Goal: Task Accomplishment & Management: Use online tool/utility

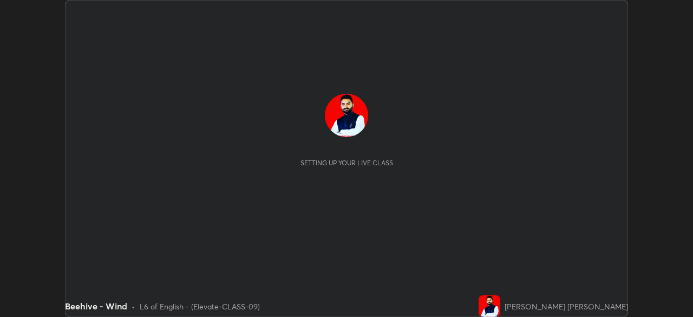
scroll to position [317, 692]
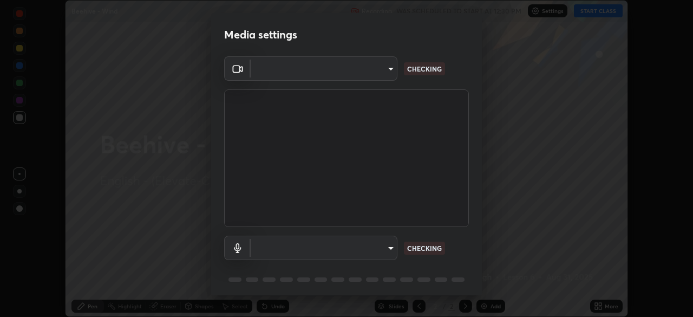
click at [384, 75] on body "Erase all Beehive - Wind Recording WAS SCHEDULED TO START AT 12:30 PM Settings …" at bounding box center [346, 158] width 693 height 317
click at [381, 74] on div at bounding box center [346, 158] width 693 height 317
type input "1bc8c760721724c3bb23fa848bc882cb96d251e159a7e377002adb6141e657bd"
type input "1918f708b987fa0595dc9586349fa6393aff4c3e10ee40660038fb12667bac0b"
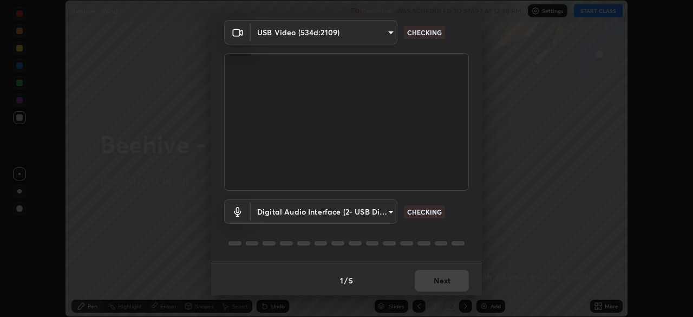
scroll to position [38, 0]
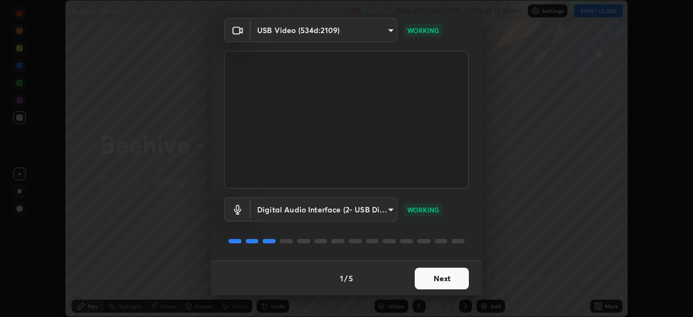
click at [447, 276] on button "Next" at bounding box center [441, 278] width 54 height 22
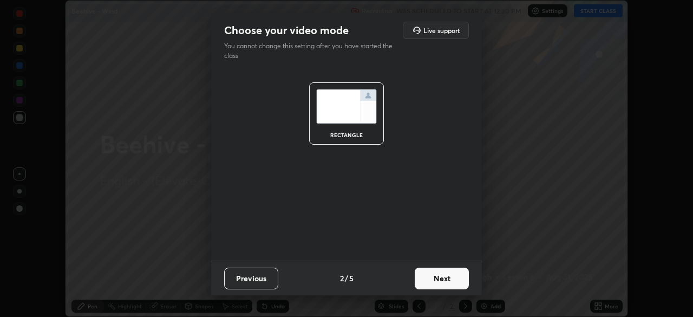
scroll to position [0, 0]
click at [452, 278] on button "Next" at bounding box center [441, 278] width 54 height 22
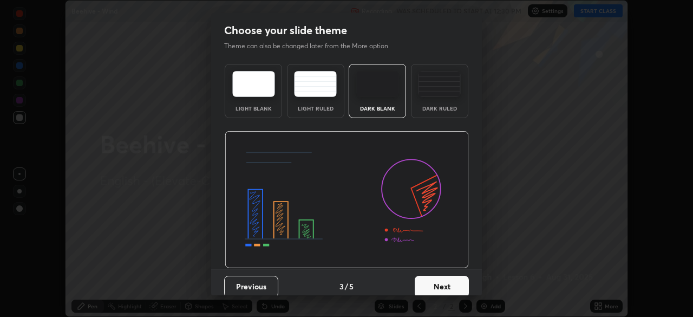
click at [457, 280] on button "Next" at bounding box center [441, 286] width 54 height 22
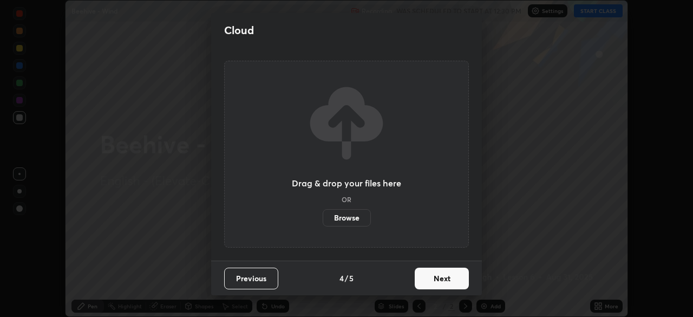
click at [463, 281] on button "Next" at bounding box center [441, 278] width 54 height 22
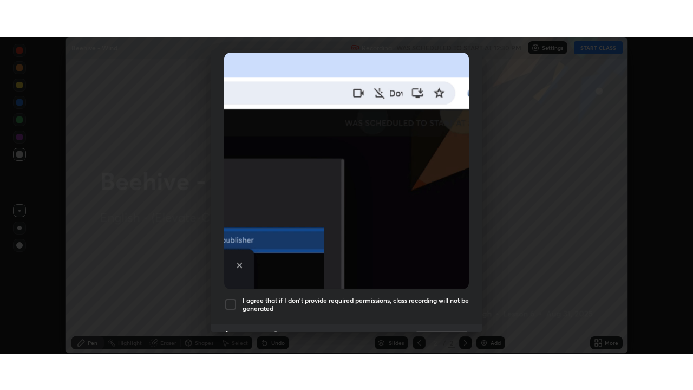
scroll to position [259, 0]
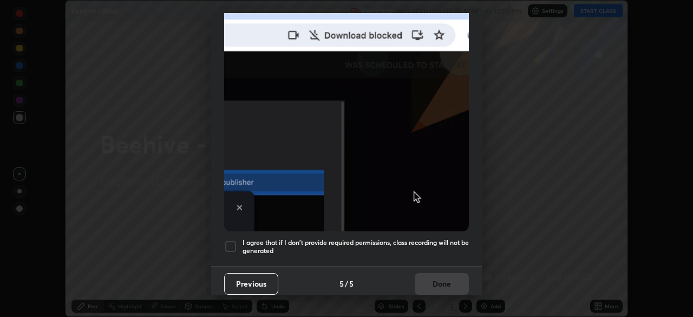
click at [238, 240] on div "I agree that if I don't provide required permissions, class recording will not …" at bounding box center [346, 246] width 245 height 13
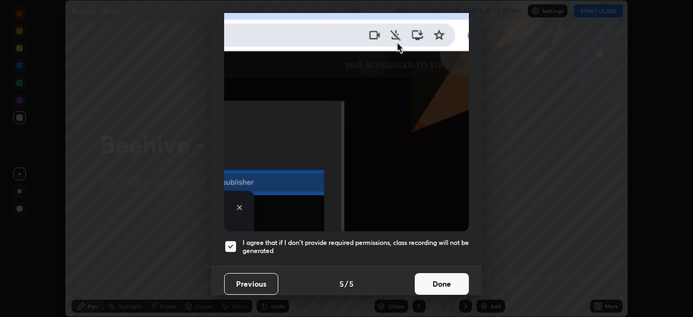
click at [417, 276] on button "Done" at bounding box center [441, 284] width 54 height 22
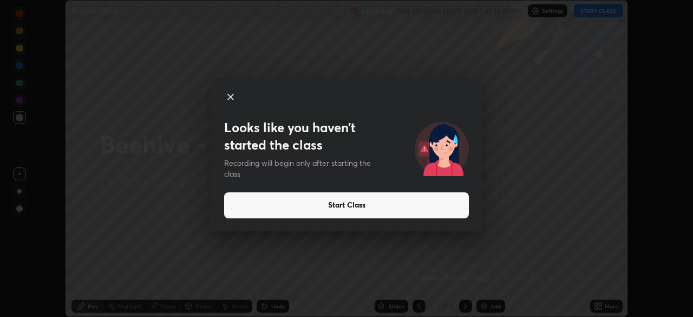
click at [235, 97] on icon at bounding box center [230, 96] width 13 height 13
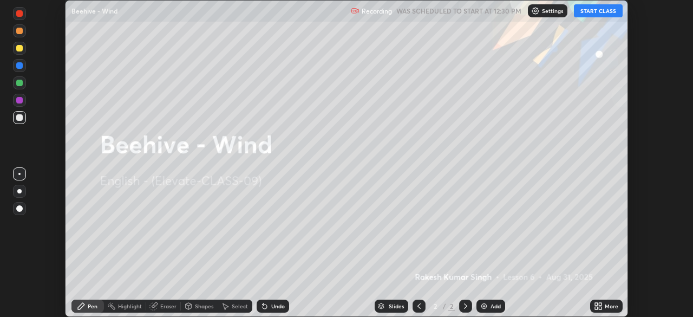
click at [596, 305] on icon at bounding box center [596, 303] width 3 height 3
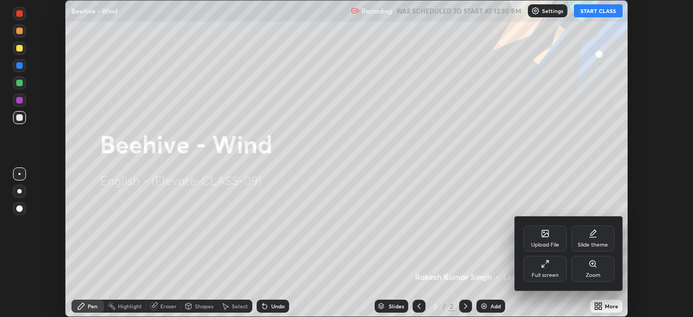
click at [544, 275] on div "Full screen" at bounding box center [544, 274] width 27 height 5
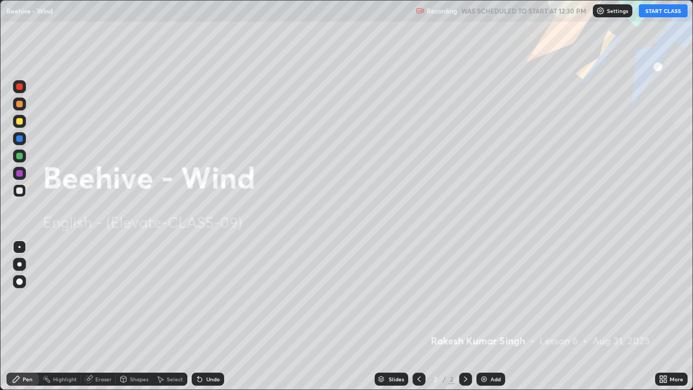
scroll to position [390, 693]
click at [652, 10] on button "START CLASS" at bounding box center [662, 10] width 49 height 13
click at [610, 12] on p "Settings" at bounding box center [617, 10] width 21 height 5
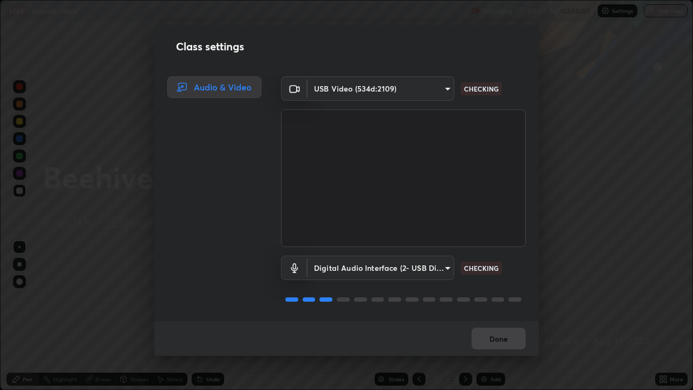
scroll to position [1, 0]
click at [504, 316] on button "Done" at bounding box center [498, 338] width 54 height 22
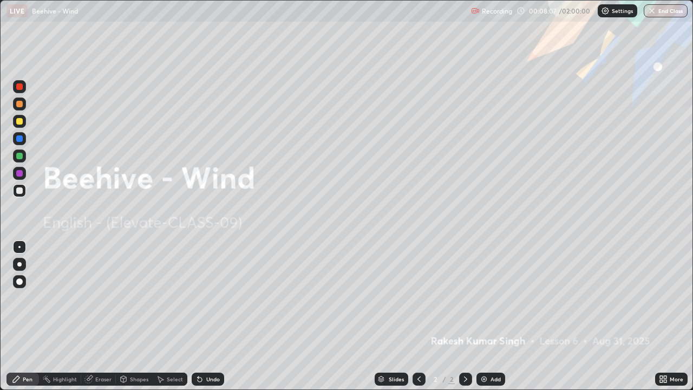
click at [487, 316] on div "Add" at bounding box center [490, 378] width 29 height 13
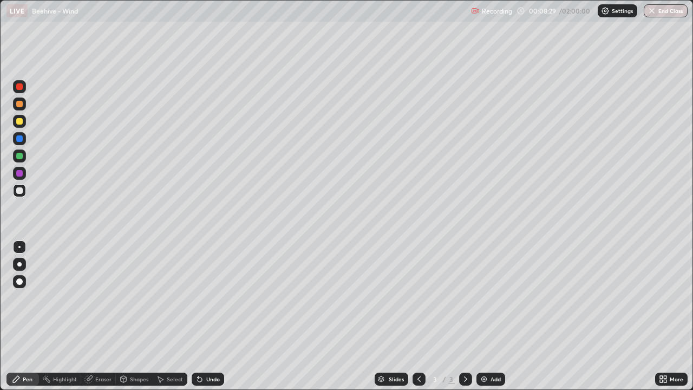
click at [18, 265] on div at bounding box center [19, 264] width 4 height 4
click at [21, 284] on div at bounding box center [19, 281] width 6 height 6
click at [16, 122] on div at bounding box center [19, 121] width 6 height 6
click at [99, 316] on div "Eraser" at bounding box center [103, 378] width 16 height 5
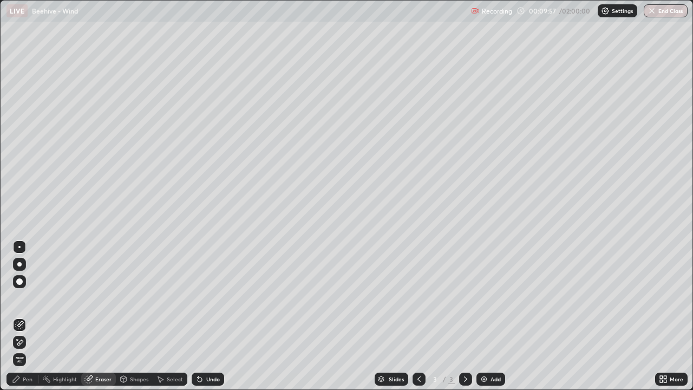
click at [30, 316] on div "Pen" at bounding box center [28, 378] width 10 height 5
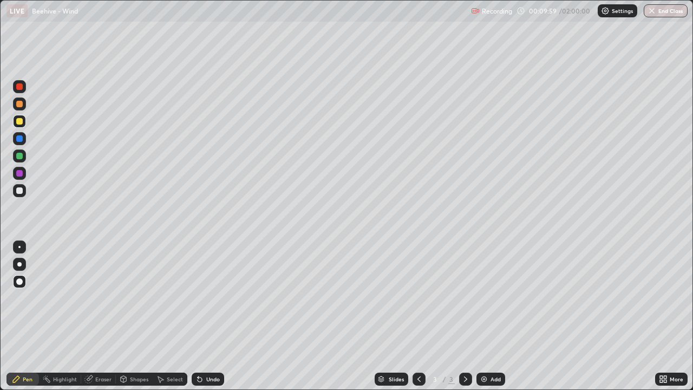
click at [20, 174] on div at bounding box center [19, 173] width 6 height 6
click at [136, 316] on div "Shapes" at bounding box center [139, 378] width 18 height 5
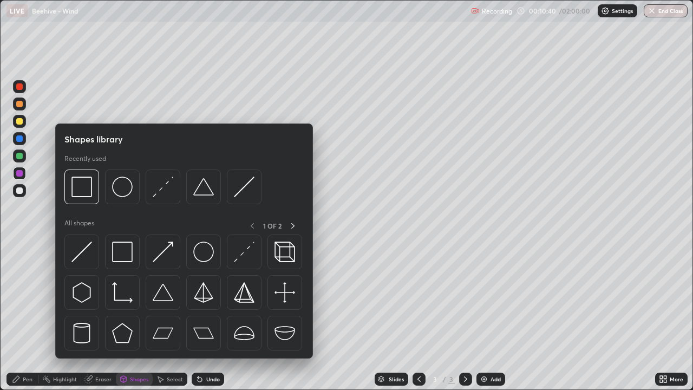
click at [86, 188] on img at bounding box center [81, 186] width 21 height 21
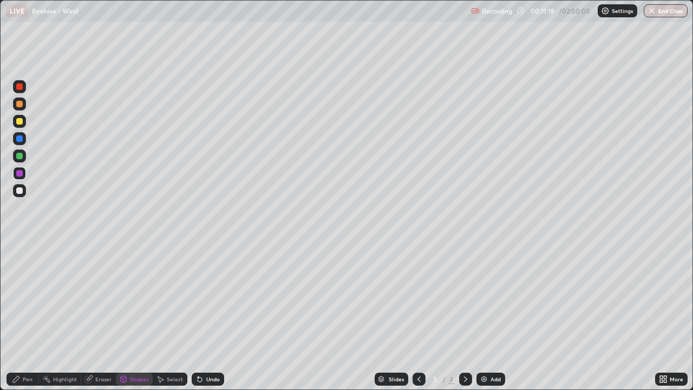
click at [126, 316] on icon at bounding box center [123, 378] width 9 height 9
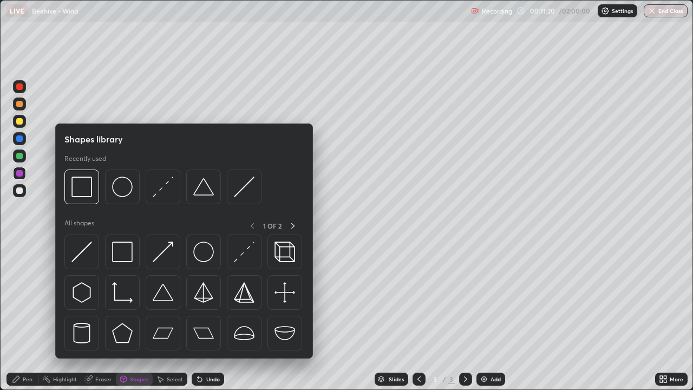
click at [89, 252] on img at bounding box center [81, 251] width 21 height 21
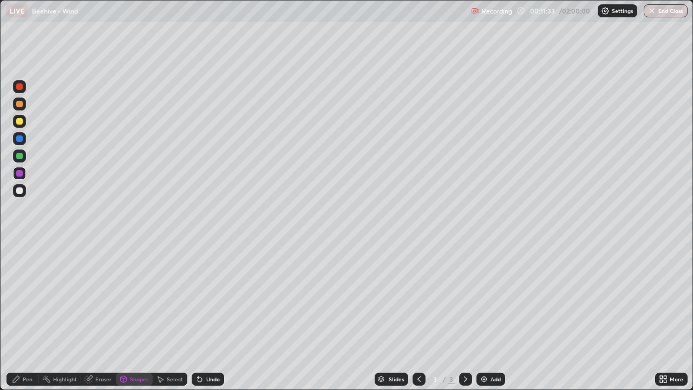
click at [202, 316] on icon at bounding box center [199, 378] width 9 height 9
click at [206, 316] on div "Undo" at bounding box center [213, 378] width 14 height 5
click at [203, 316] on div "Undo" at bounding box center [208, 378] width 32 height 13
click at [199, 316] on icon at bounding box center [199, 379] width 4 height 4
click at [26, 316] on div "Pen" at bounding box center [28, 378] width 10 height 5
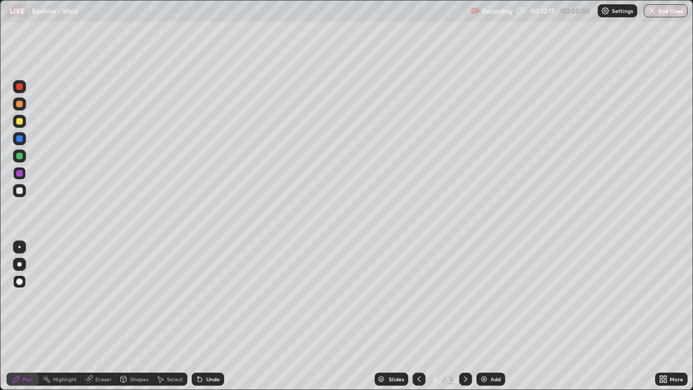
click at [18, 85] on div at bounding box center [19, 86] width 6 height 6
click at [18, 193] on div at bounding box center [19, 190] width 6 height 6
click at [19, 121] on div at bounding box center [19, 121] width 6 height 6
click at [22, 87] on div at bounding box center [19, 86] width 6 height 6
click at [20, 136] on div at bounding box center [19, 138] width 6 height 6
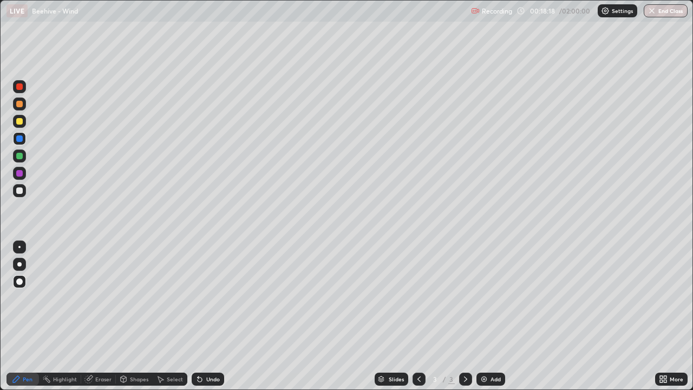
click at [485, 316] on img at bounding box center [483, 378] width 9 height 9
click at [19, 121] on div at bounding box center [19, 121] width 6 height 6
click at [206, 316] on div "Undo" at bounding box center [208, 378] width 32 height 13
click at [130, 316] on div "Shapes" at bounding box center [139, 378] width 18 height 5
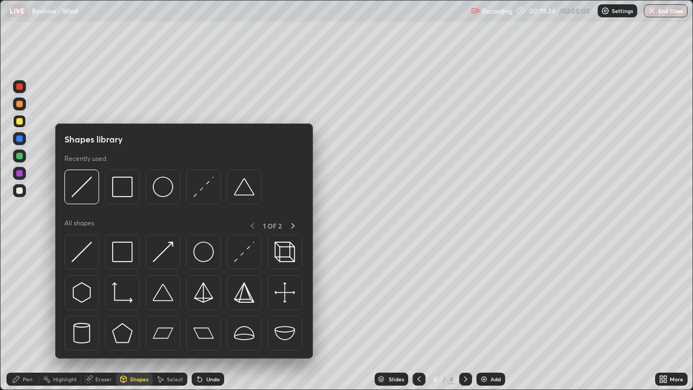
click at [118, 190] on img at bounding box center [122, 186] width 21 height 21
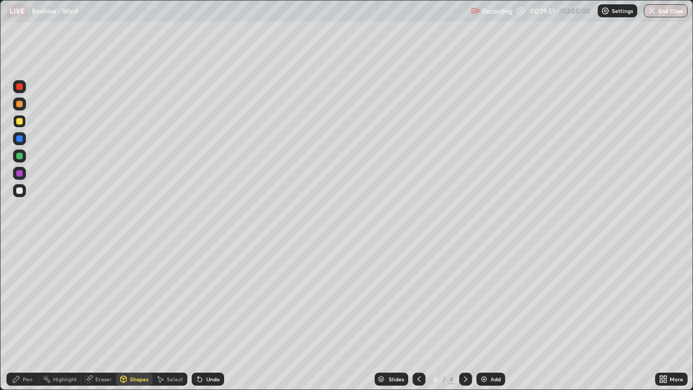
click at [16, 89] on div at bounding box center [19, 86] width 13 height 13
click at [215, 316] on div "Undo" at bounding box center [213, 378] width 14 height 5
click at [210, 316] on div "Undo" at bounding box center [213, 378] width 14 height 5
click at [29, 316] on div "Pen" at bounding box center [22, 378] width 32 height 13
click at [18, 189] on div at bounding box center [19, 190] width 6 height 6
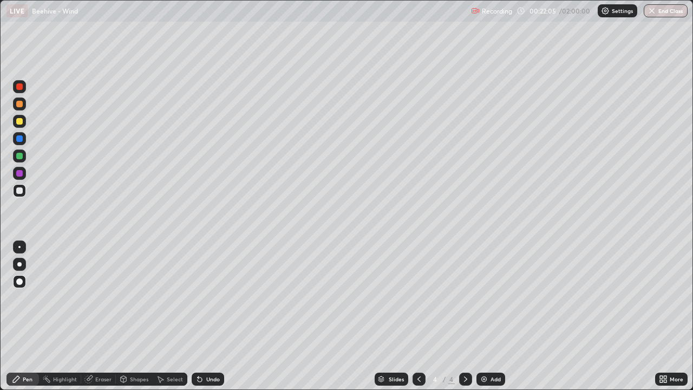
click at [19, 121] on div at bounding box center [19, 121] width 6 height 6
click at [18, 153] on div at bounding box center [19, 156] width 6 height 6
click at [19, 139] on div at bounding box center [19, 138] width 6 height 6
click at [18, 156] on div at bounding box center [19, 156] width 6 height 6
click at [20, 137] on div at bounding box center [19, 138] width 6 height 6
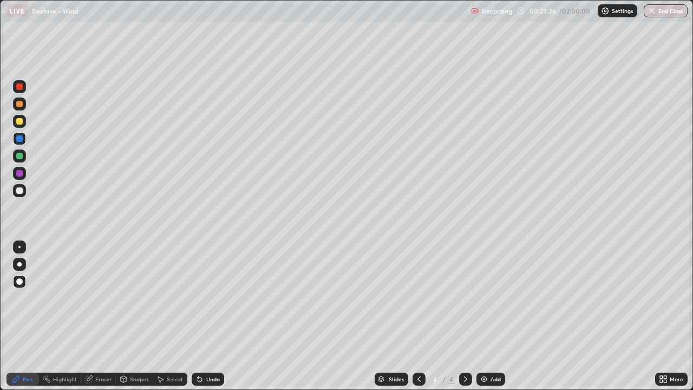
click at [21, 154] on div at bounding box center [19, 156] width 6 height 6
click at [19, 138] on div at bounding box center [19, 138] width 6 height 6
click at [21, 155] on div at bounding box center [19, 156] width 6 height 6
click at [207, 316] on div "Undo" at bounding box center [213, 378] width 14 height 5
click at [19, 139] on div at bounding box center [19, 138] width 6 height 6
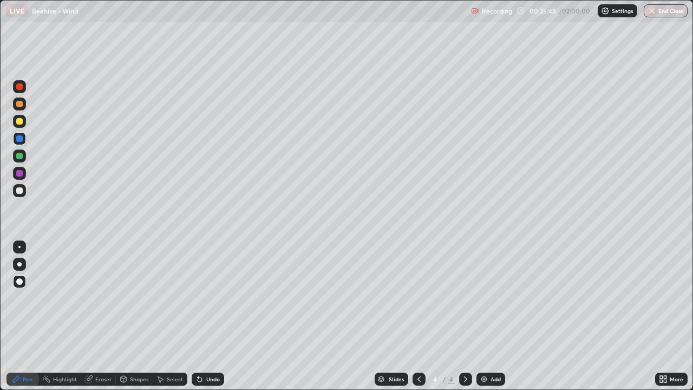
click at [129, 316] on div "Shapes" at bounding box center [134, 378] width 37 height 13
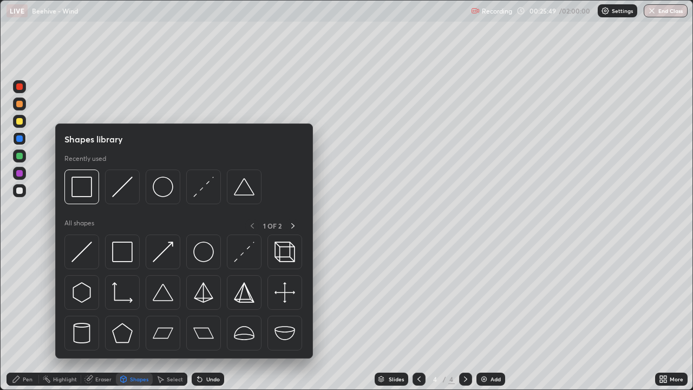
click at [160, 189] on img at bounding box center [163, 186] width 21 height 21
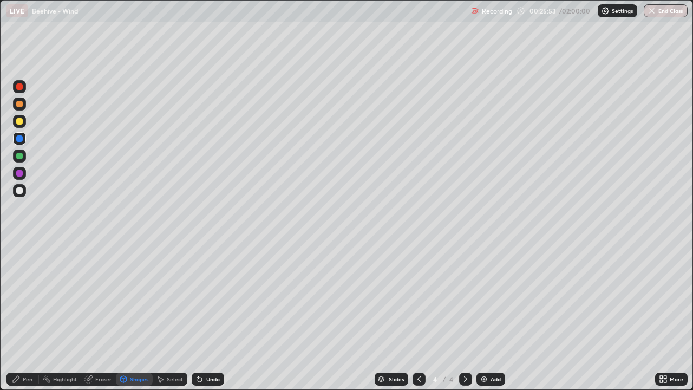
click at [20, 191] on div at bounding box center [19, 190] width 6 height 6
click at [487, 316] on div "Add" at bounding box center [490, 378] width 29 height 13
click at [207, 316] on div "Undo" at bounding box center [208, 378] width 32 height 13
click at [26, 316] on div "Pen" at bounding box center [28, 378] width 10 height 5
click at [18, 87] on div at bounding box center [19, 86] width 6 height 6
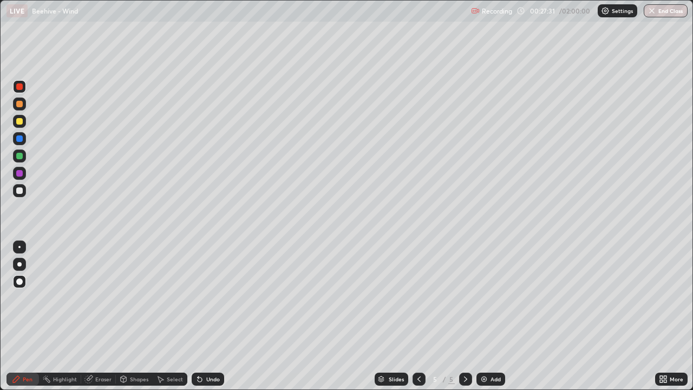
click at [19, 155] on div at bounding box center [19, 156] width 6 height 6
click at [135, 316] on div "Shapes" at bounding box center [139, 378] width 18 height 5
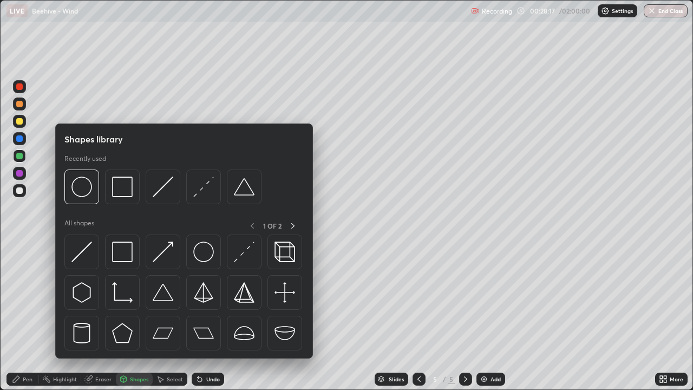
click at [119, 189] on img at bounding box center [122, 186] width 21 height 21
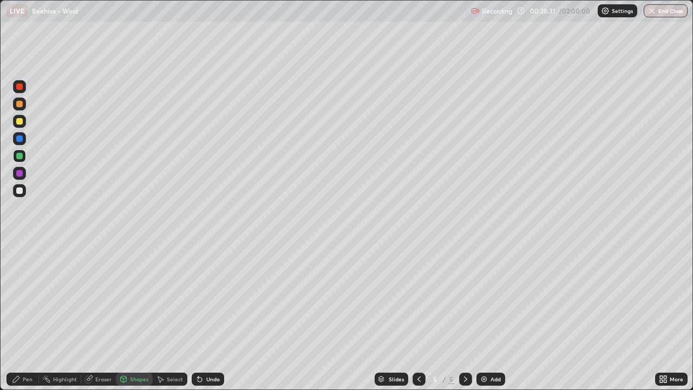
click at [19, 190] on div at bounding box center [19, 190] width 6 height 6
click at [31, 316] on div "Pen" at bounding box center [28, 378] width 10 height 5
click at [22, 170] on div at bounding box center [19, 173] width 13 height 13
click at [21, 190] on div at bounding box center [19, 190] width 6 height 6
click at [21, 174] on div at bounding box center [19, 173] width 6 height 6
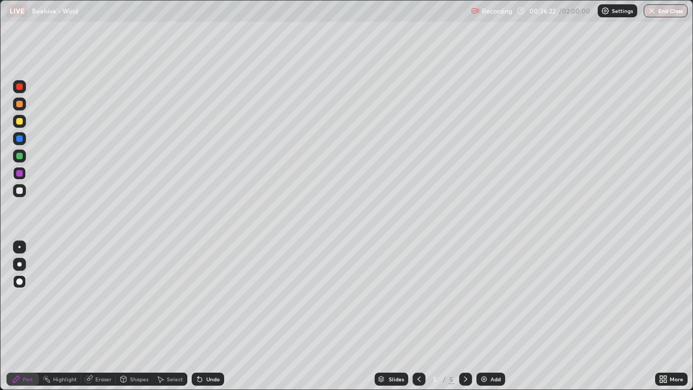
click at [19, 190] on div at bounding box center [19, 190] width 6 height 6
click at [131, 316] on div "Shapes" at bounding box center [139, 378] width 18 height 5
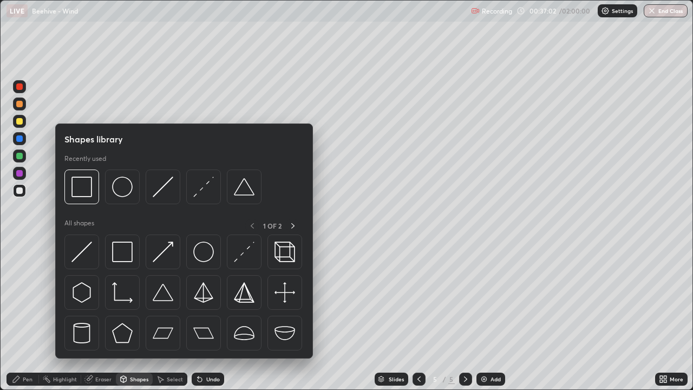
click at [88, 188] on img at bounding box center [81, 186] width 21 height 21
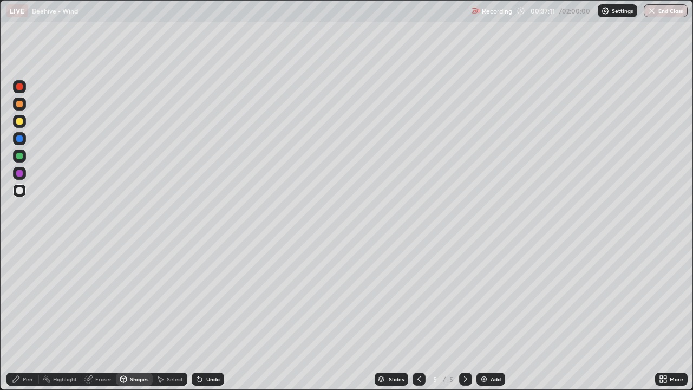
click at [24, 316] on div "Pen" at bounding box center [22, 378] width 32 height 13
click at [416, 316] on icon at bounding box center [418, 378] width 9 height 9
click at [461, 316] on icon at bounding box center [465, 378] width 9 height 9
click at [20, 88] on div at bounding box center [19, 86] width 6 height 6
click at [19, 156] on div at bounding box center [19, 156] width 6 height 6
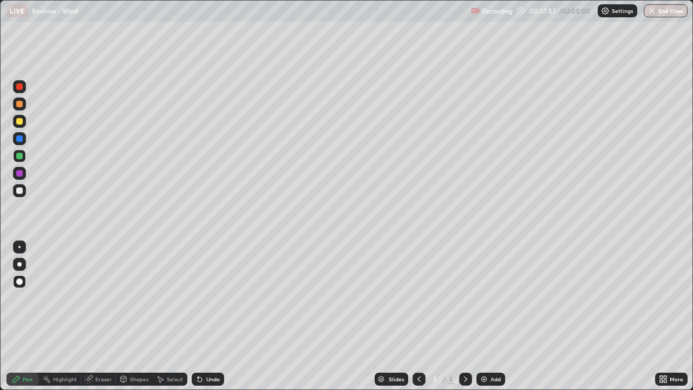
click at [130, 316] on div "Shapes" at bounding box center [139, 378] width 18 height 5
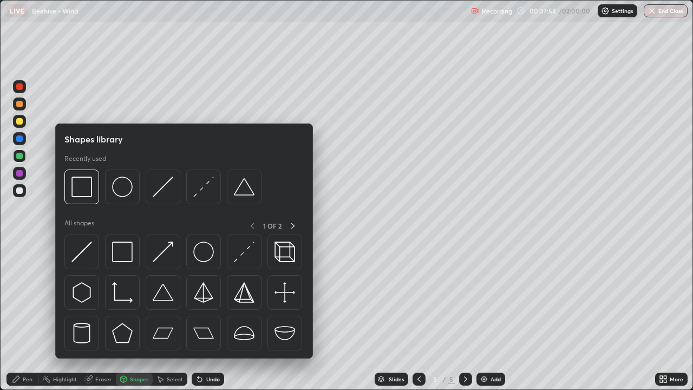
click at [83, 190] on img at bounding box center [81, 186] width 21 height 21
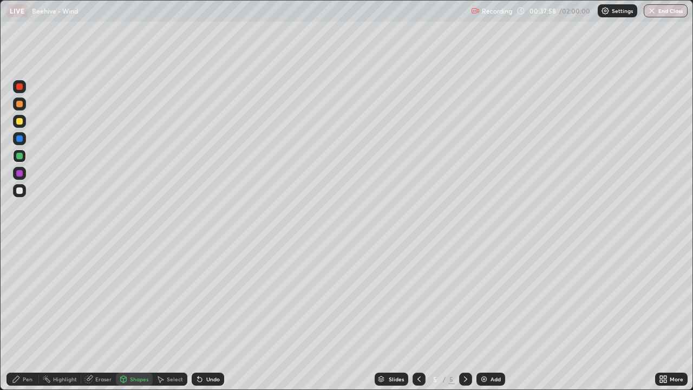
click at [22, 316] on div "Pen" at bounding box center [22, 378] width 32 height 13
click at [213, 316] on div "Undo" at bounding box center [213, 378] width 14 height 5
click at [216, 316] on div "Undo" at bounding box center [213, 378] width 14 height 5
click at [219, 316] on div "Undo" at bounding box center [208, 378] width 32 height 13
click at [217, 316] on div "Undo" at bounding box center [213, 378] width 14 height 5
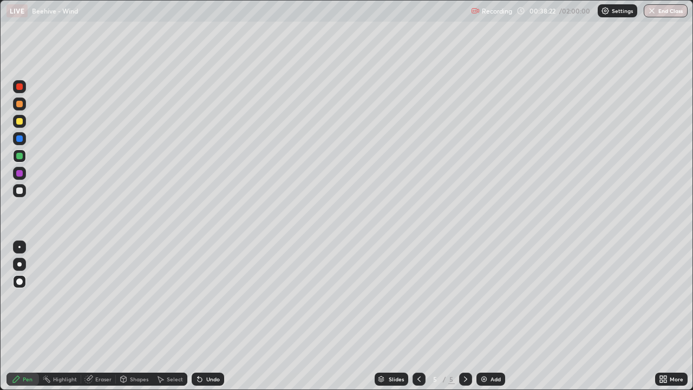
click at [210, 316] on div "Undo" at bounding box center [213, 378] width 14 height 5
click at [20, 119] on div at bounding box center [19, 121] width 6 height 6
click at [483, 316] on img at bounding box center [483, 378] width 9 height 9
click at [417, 316] on icon at bounding box center [418, 378] width 9 height 9
click at [414, 316] on icon at bounding box center [418, 378] width 9 height 9
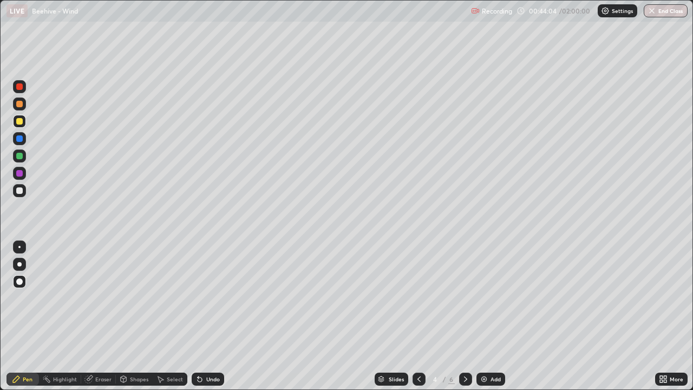
click at [462, 316] on icon at bounding box center [465, 378] width 9 height 9
click at [464, 316] on icon at bounding box center [465, 378] width 9 height 9
click at [129, 316] on div "Shapes" at bounding box center [134, 378] width 37 height 13
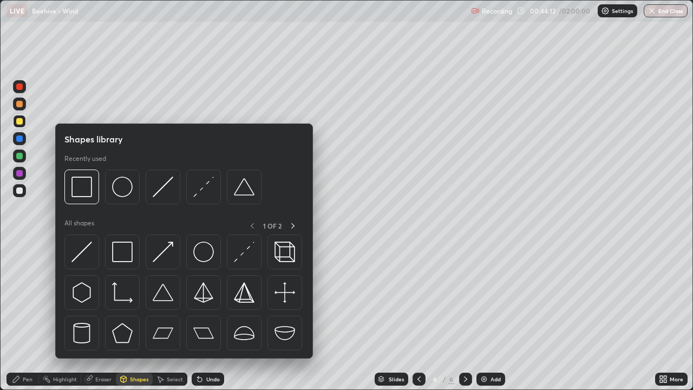
click at [82, 189] on img at bounding box center [81, 186] width 21 height 21
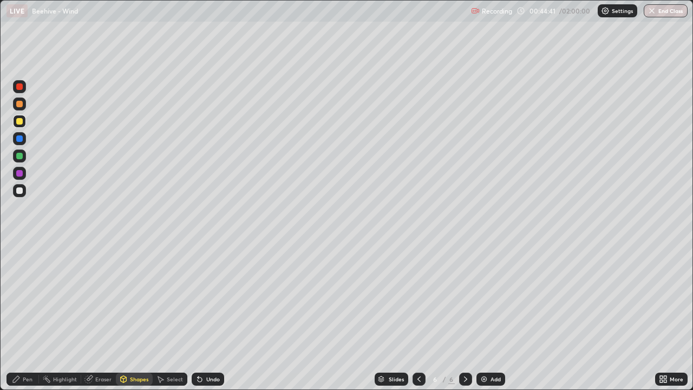
click at [29, 316] on div "Pen" at bounding box center [22, 379] width 32 height 22
click at [19, 87] on div at bounding box center [19, 86] width 6 height 6
click at [20, 138] on div at bounding box center [19, 138] width 6 height 6
click at [18, 86] on div at bounding box center [19, 86] width 6 height 6
click at [18, 137] on div at bounding box center [19, 138] width 6 height 6
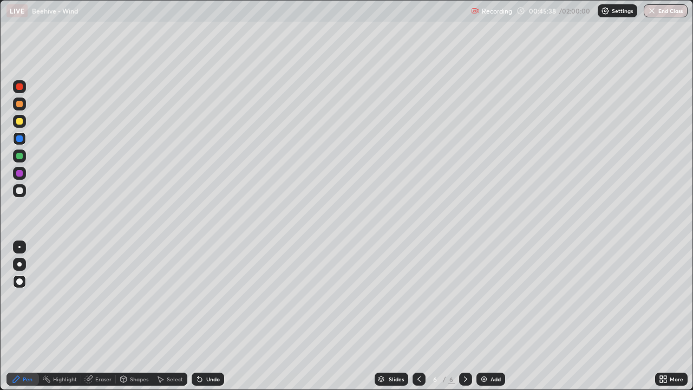
click at [17, 87] on div at bounding box center [19, 86] width 6 height 6
click at [20, 136] on div at bounding box center [19, 138] width 6 height 6
click at [18, 118] on div at bounding box center [19, 121] width 6 height 6
click at [20, 86] on div at bounding box center [19, 86] width 6 height 6
click at [19, 173] on div at bounding box center [19, 173] width 6 height 6
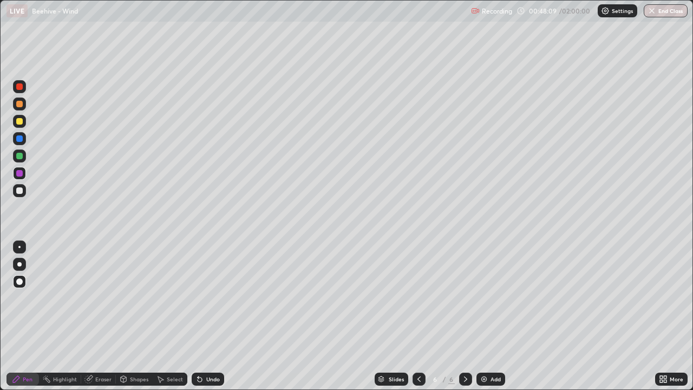
click at [20, 189] on div at bounding box center [19, 190] width 6 height 6
click at [212, 316] on div "Undo" at bounding box center [213, 378] width 14 height 5
click at [17, 173] on div at bounding box center [19, 173] width 6 height 6
click at [200, 316] on icon at bounding box center [199, 378] width 9 height 9
click at [203, 316] on div "Undo" at bounding box center [208, 378] width 32 height 13
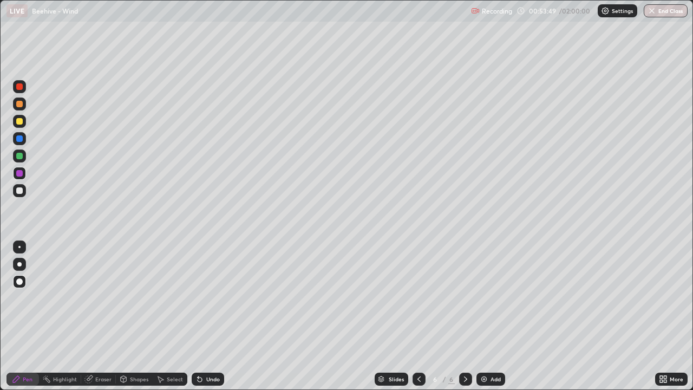
click at [207, 316] on div "Undo" at bounding box center [213, 378] width 14 height 5
click at [208, 316] on div "Undo" at bounding box center [213, 378] width 14 height 5
click at [209, 316] on div "Undo" at bounding box center [213, 378] width 14 height 5
click at [208, 316] on div "Undo" at bounding box center [213, 378] width 14 height 5
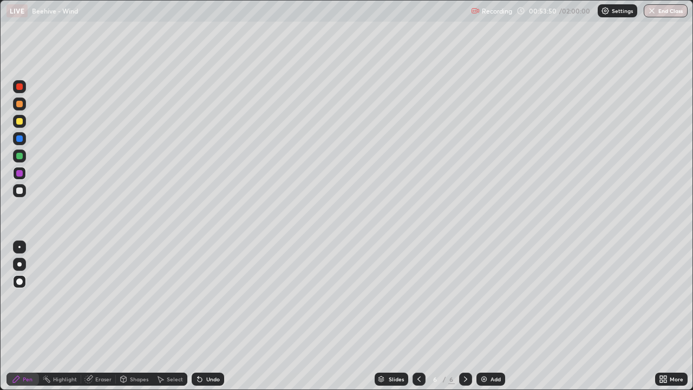
click at [206, 316] on div "Undo" at bounding box center [213, 378] width 14 height 5
click at [207, 316] on div "Undo" at bounding box center [213, 378] width 14 height 5
click at [206, 316] on div "Undo" at bounding box center [213, 378] width 14 height 5
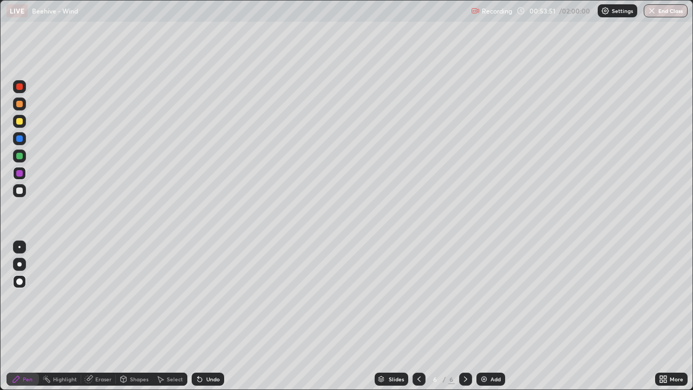
click at [206, 316] on div "Undo" at bounding box center [213, 378] width 14 height 5
click at [207, 316] on div "Undo" at bounding box center [213, 378] width 14 height 5
click at [208, 316] on div "Undo" at bounding box center [213, 378] width 14 height 5
click at [209, 316] on div "Undo" at bounding box center [208, 378] width 32 height 13
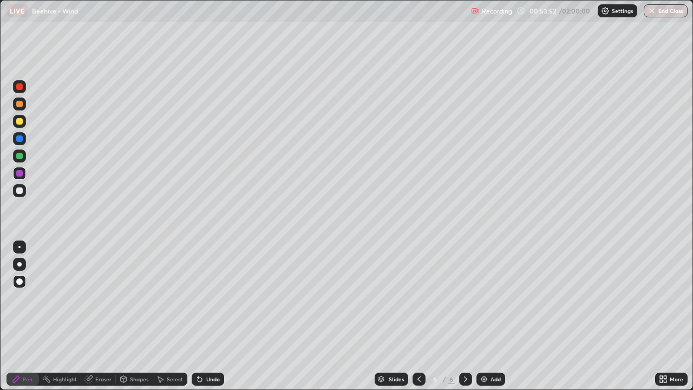
click at [207, 316] on div "Undo" at bounding box center [213, 378] width 14 height 5
click at [209, 316] on div "Undo" at bounding box center [213, 378] width 14 height 5
click at [208, 316] on div "Undo" at bounding box center [208, 378] width 32 height 13
click at [207, 316] on div "Undo" at bounding box center [208, 378] width 32 height 13
click at [206, 316] on div "Undo" at bounding box center [213, 378] width 14 height 5
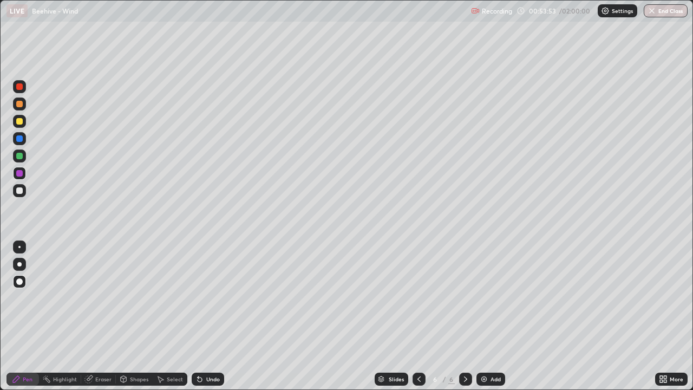
click at [205, 316] on div "Undo" at bounding box center [208, 378] width 32 height 13
click at [206, 316] on div "Undo" at bounding box center [213, 378] width 14 height 5
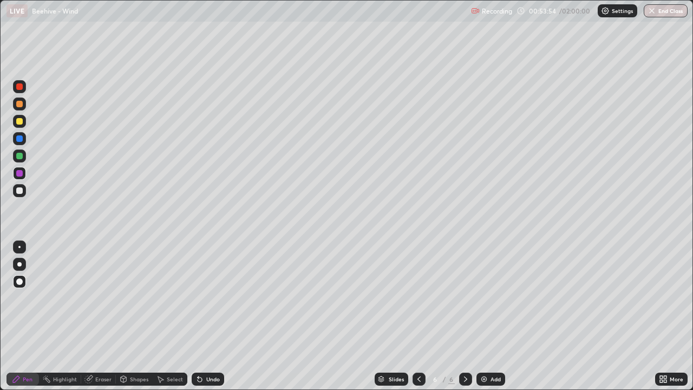
click at [206, 316] on div "Undo" at bounding box center [213, 378] width 14 height 5
click at [202, 316] on div "Undo" at bounding box center [208, 378] width 32 height 13
click at [484, 316] on img at bounding box center [483, 378] width 9 height 9
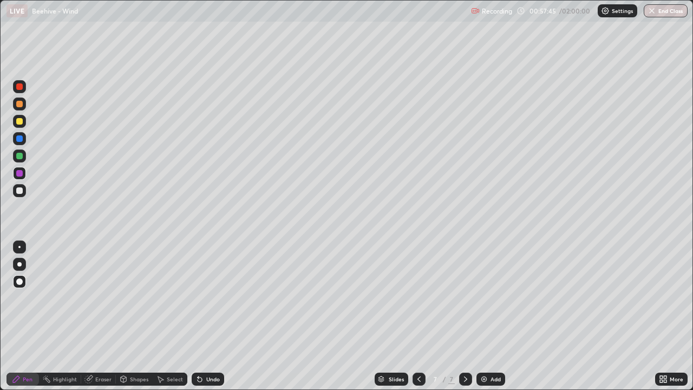
click at [19, 88] on div at bounding box center [19, 86] width 6 height 6
click at [200, 316] on icon at bounding box center [199, 379] width 4 height 4
click at [202, 316] on div "Undo" at bounding box center [208, 378] width 32 height 13
click at [206, 316] on div "Undo" at bounding box center [213, 378] width 14 height 5
click at [131, 316] on div "Shapes" at bounding box center [139, 378] width 18 height 5
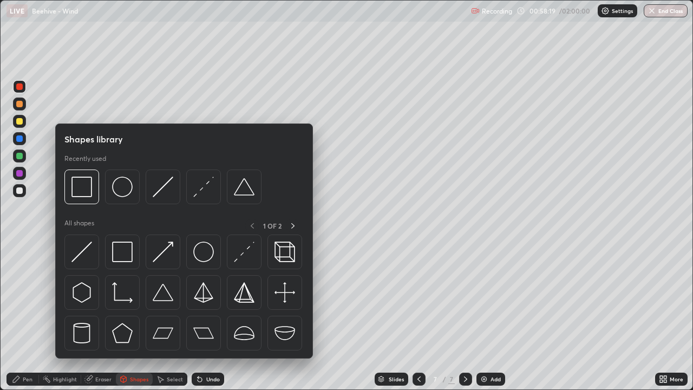
click at [84, 189] on img at bounding box center [81, 186] width 21 height 21
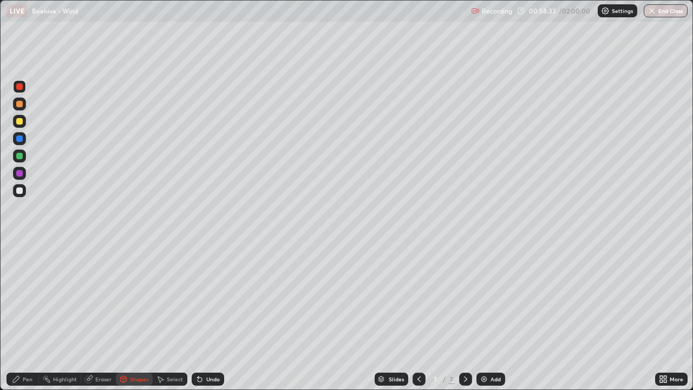
click at [17, 122] on div at bounding box center [19, 121] width 6 height 6
click at [209, 316] on div "Undo" at bounding box center [205, 379] width 37 height 22
click at [209, 316] on div "Undo" at bounding box center [213, 378] width 14 height 5
click at [27, 316] on div "Pen" at bounding box center [22, 378] width 32 height 13
click at [19, 190] on div at bounding box center [19, 190] width 6 height 6
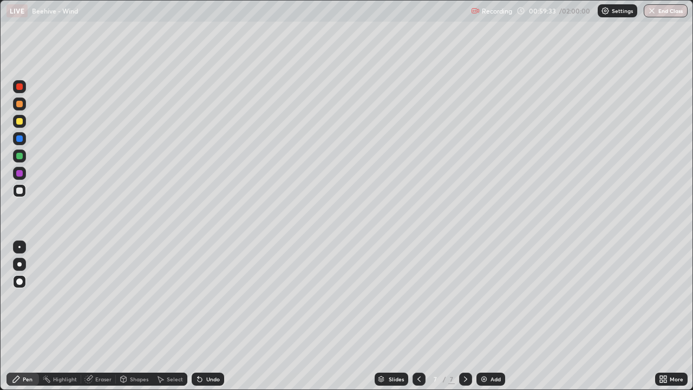
click at [19, 173] on div at bounding box center [19, 173] width 6 height 6
click at [19, 174] on div at bounding box center [19, 173] width 6 height 6
click at [20, 139] on div at bounding box center [19, 138] width 6 height 6
click at [100, 316] on div "Eraser" at bounding box center [103, 378] width 16 height 5
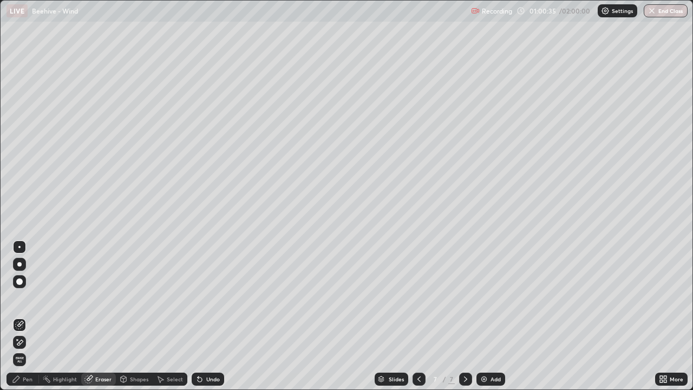
click at [30, 316] on div "Pen" at bounding box center [28, 378] width 10 height 5
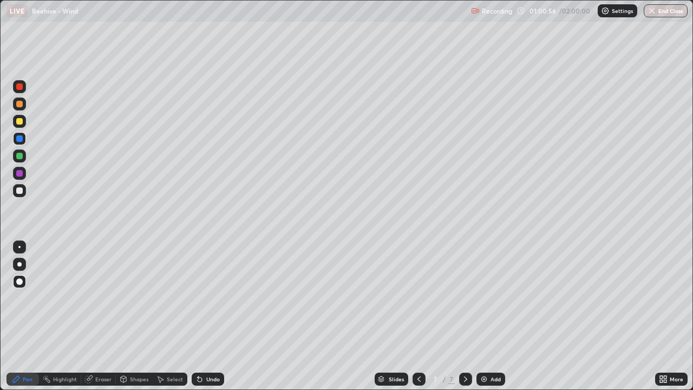
click at [24, 190] on div at bounding box center [19, 190] width 13 height 13
click at [206, 316] on div "Undo" at bounding box center [213, 378] width 14 height 5
click at [211, 316] on div "Undo" at bounding box center [213, 378] width 14 height 5
click at [210, 316] on div "Undo" at bounding box center [213, 378] width 14 height 5
click at [19, 121] on div at bounding box center [19, 121] width 6 height 6
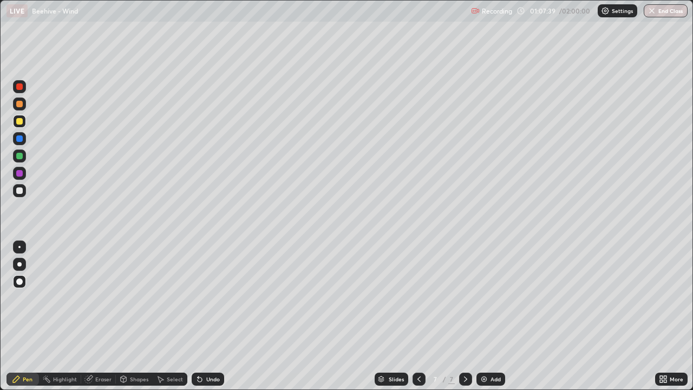
click at [464, 316] on icon at bounding box center [465, 378] width 9 height 9
click at [480, 316] on img at bounding box center [483, 378] width 9 height 9
click at [133, 316] on div "Shapes" at bounding box center [139, 378] width 18 height 5
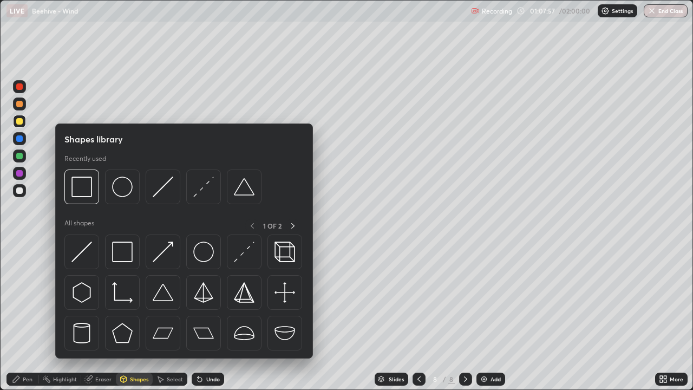
click at [81, 186] on img at bounding box center [81, 186] width 21 height 21
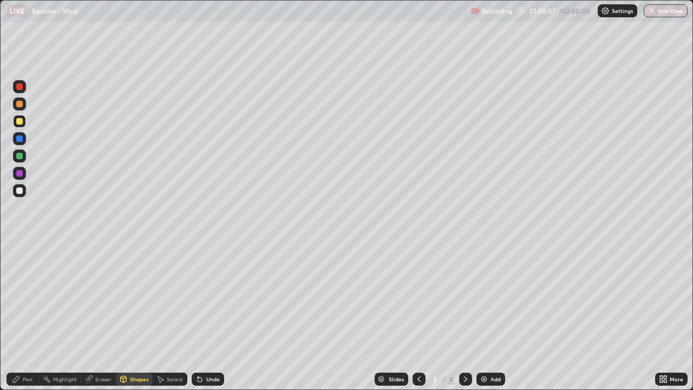
click at [27, 316] on div "Pen" at bounding box center [28, 378] width 10 height 5
click at [20, 139] on div at bounding box center [19, 138] width 6 height 6
click at [19, 102] on div at bounding box center [19, 104] width 6 height 6
click at [21, 156] on div at bounding box center [19, 156] width 6 height 6
click at [22, 187] on div at bounding box center [19, 190] width 13 height 13
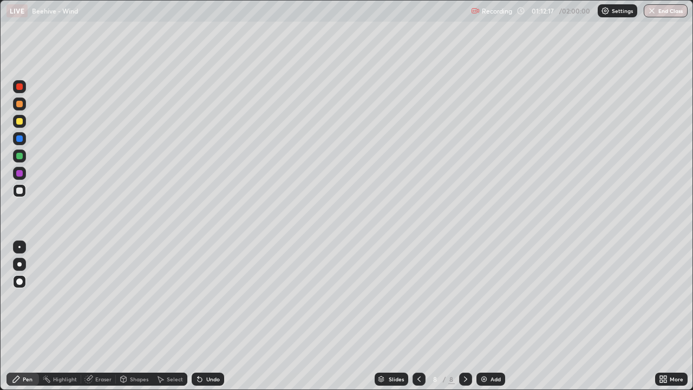
click at [22, 155] on div at bounding box center [19, 156] width 6 height 6
click at [18, 172] on div at bounding box center [19, 173] width 6 height 6
click at [97, 316] on div "Eraser" at bounding box center [103, 378] width 16 height 5
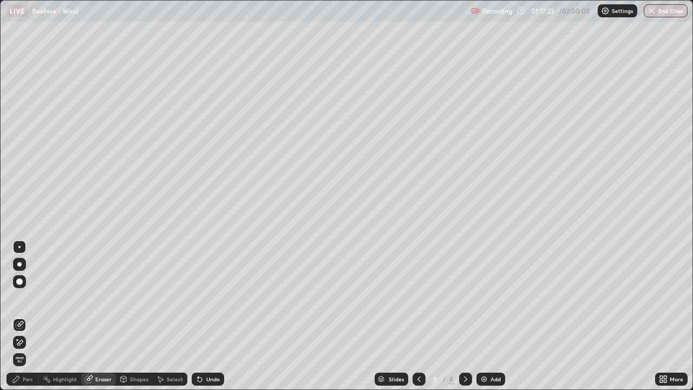
click at [30, 316] on div "Pen" at bounding box center [28, 378] width 10 height 5
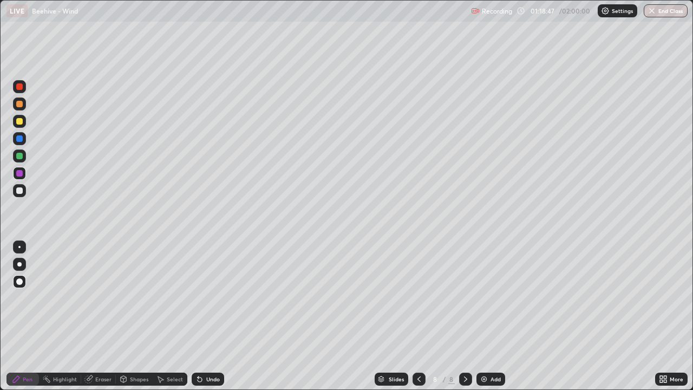
click at [18, 139] on div at bounding box center [19, 138] width 6 height 6
click at [98, 316] on div "Eraser" at bounding box center [98, 378] width 35 height 13
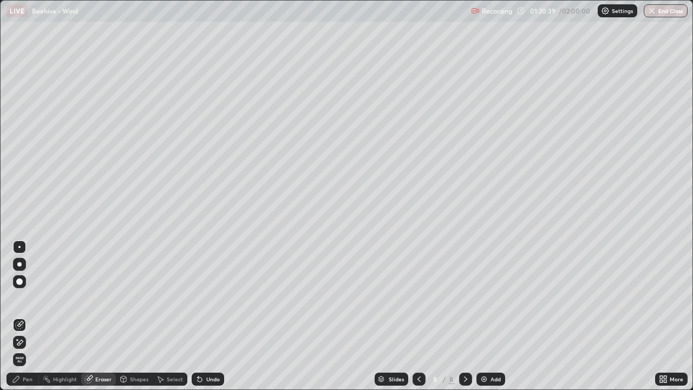
click at [36, 316] on div "Pen" at bounding box center [22, 378] width 32 height 13
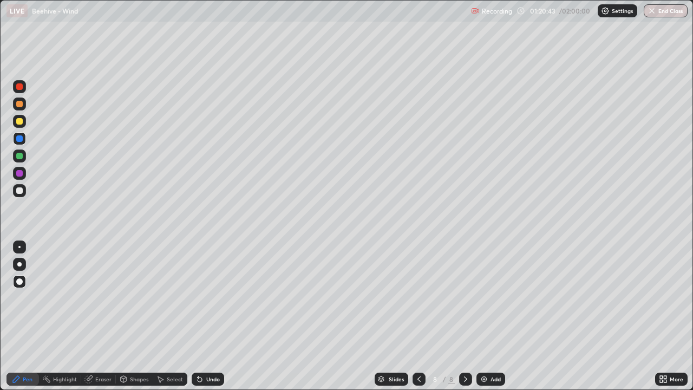
click at [18, 104] on div at bounding box center [19, 104] width 6 height 6
click at [106, 316] on div "Eraser" at bounding box center [103, 378] width 16 height 5
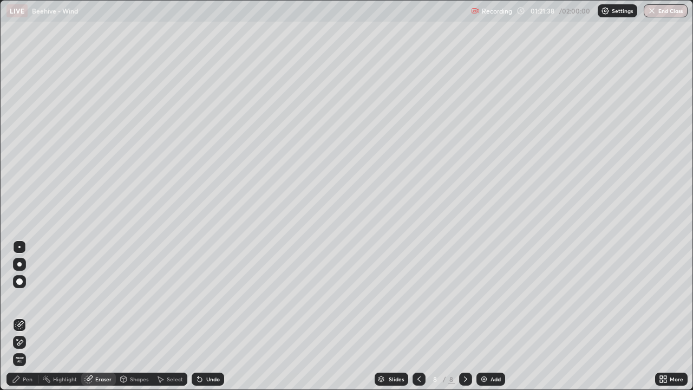
click at [27, 316] on div "Pen" at bounding box center [28, 378] width 10 height 5
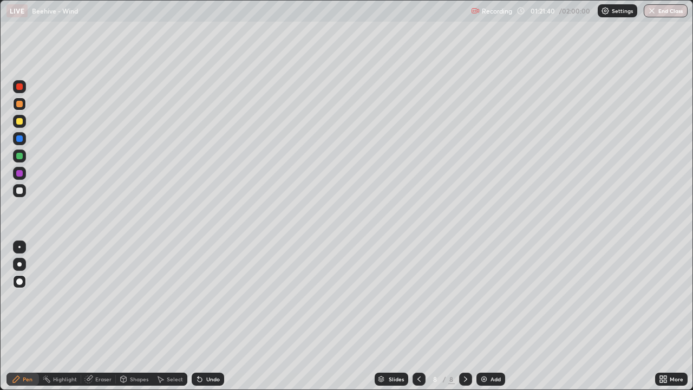
click at [20, 139] on div at bounding box center [19, 138] width 6 height 6
click at [100, 316] on div "Eraser" at bounding box center [103, 378] width 16 height 5
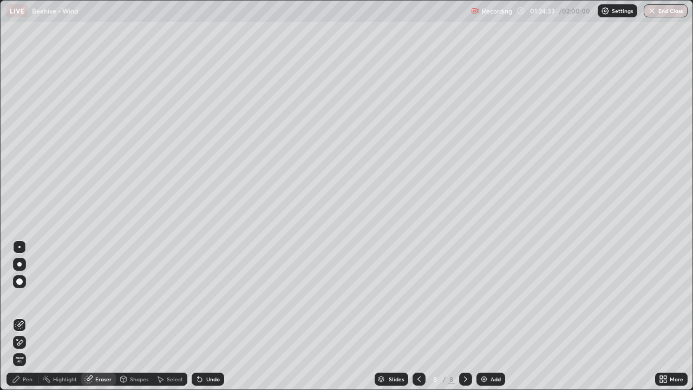
click at [25, 316] on div "Pen" at bounding box center [28, 378] width 10 height 5
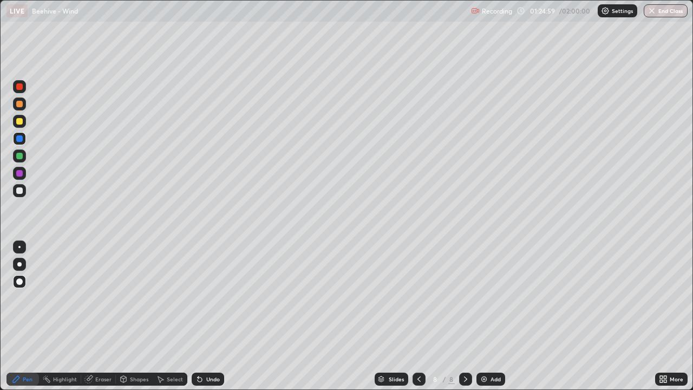
click at [100, 316] on div "Eraser" at bounding box center [103, 378] width 16 height 5
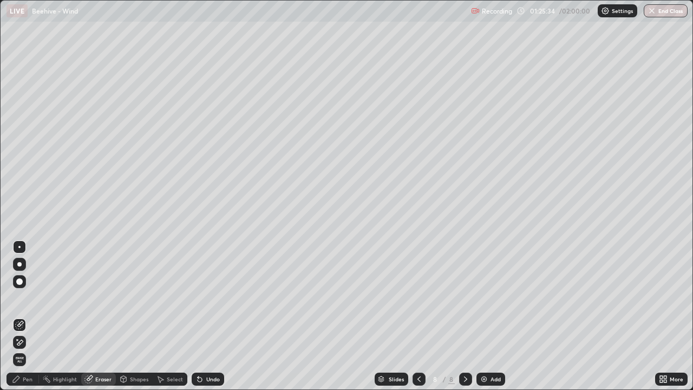
click at [30, 316] on div "Pen" at bounding box center [28, 378] width 10 height 5
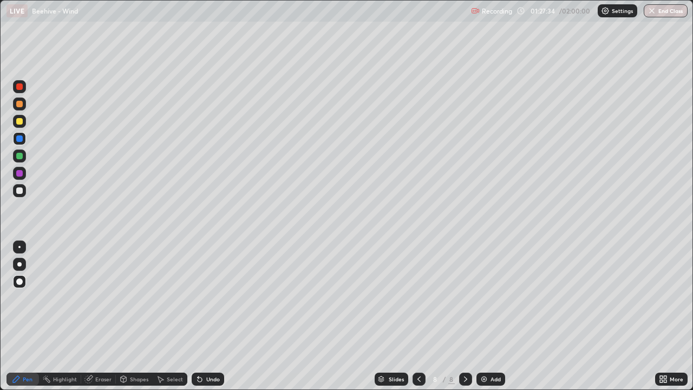
click at [414, 316] on icon at bounding box center [418, 378] width 9 height 9
click at [466, 316] on icon at bounding box center [465, 378] width 9 height 9
click at [463, 316] on icon at bounding box center [465, 378] width 9 height 9
click at [461, 316] on icon at bounding box center [465, 378] width 9 height 9
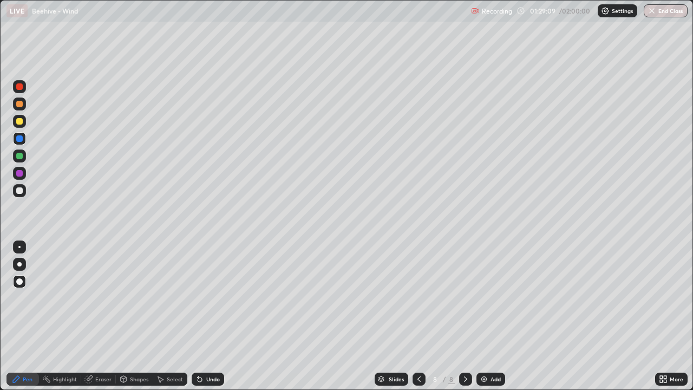
click at [483, 316] on img at bounding box center [483, 378] width 9 height 9
click at [20, 122] on div at bounding box center [19, 121] width 6 height 6
click at [419, 316] on icon at bounding box center [418, 378] width 3 height 5
click at [419, 316] on icon at bounding box center [418, 378] width 9 height 9
click at [417, 316] on icon at bounding box center [418, 378] width 9 height 9
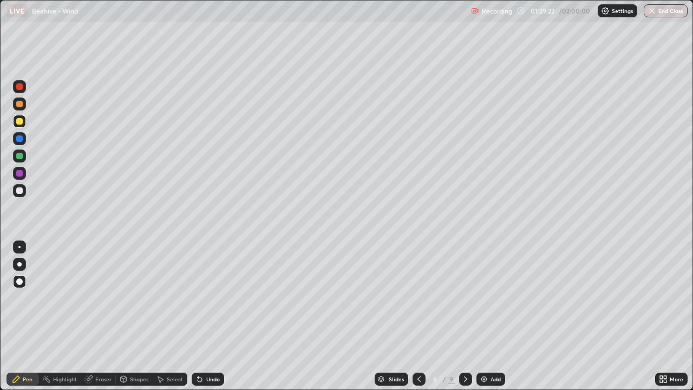
click at [466, 316] on icon at bounding box center [465, 378] width 9 height 9
click at [471, 316] on div at bounding box center [465, 379] width 13 height 22
click at [464, 316] on icon at bounding box center [465, 378] width 9 height 9
click at [418, 316] on icon at bounding box center [418, 378] width 9 height 9
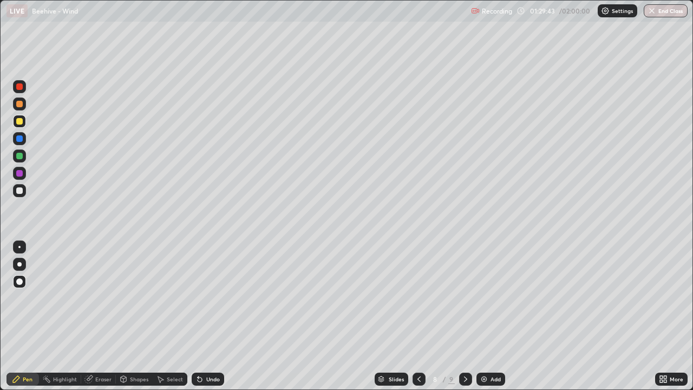
click at [464, 316] on icon at bounding box center [465, 378] width 9 height 9
click at [135, 316] on div "Shapes" at bounding box center [139, 378] width 18 height 5
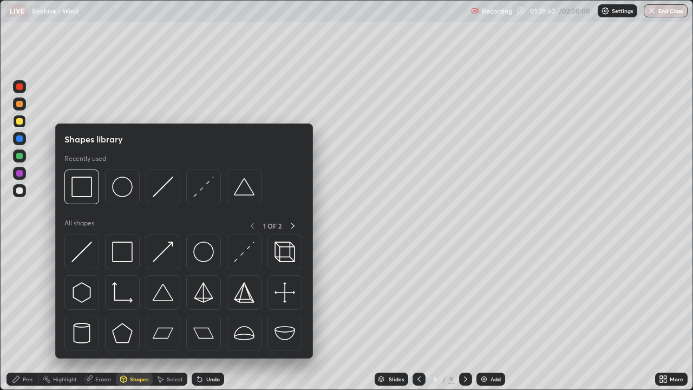
click at [81, 189] on img at bounding box center [81, 186] width 21 height 21
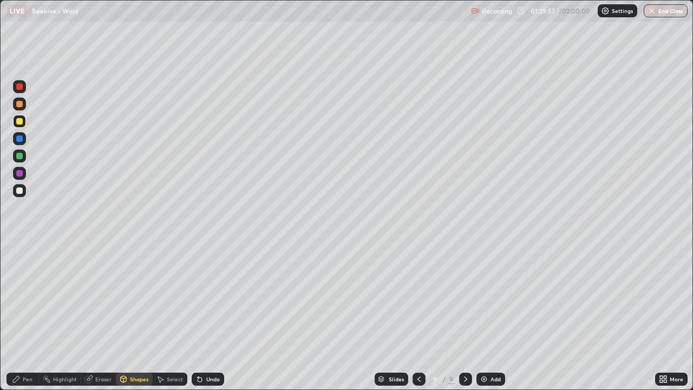
click at [24, 316] on div "Pen" at bounding box center [28, 378] width 10 height 5
click at [20, 141] on div at bounding box center [19, 138] width 6 height 6
click at [21, 190] on div at bounding box center [19, 190] width 6 height 6
click at [212, 316] on div "Undo" at bounding box center [208, 378] width 32 height 13
click at [21, 122] on div at bounding box center [19, 121] width 6 height 6
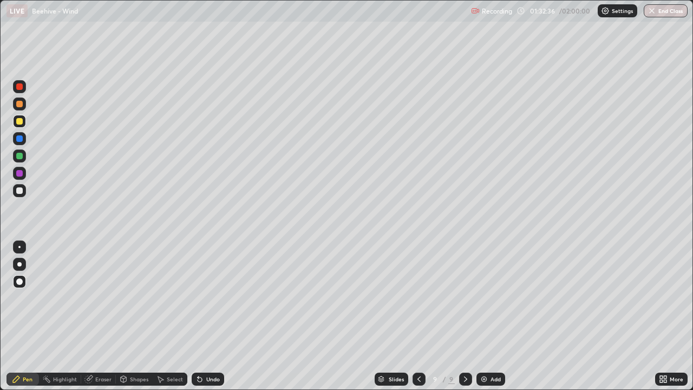
click at [21, 190] on div at bounding box center [19, 190] width 6 height 6
click at [21, 102] on div at bounding box center [19, 104] width 6 height 6
click at [21, 190] on div at bounding box center [19, 190] width 6 height 6
click at [97, 316] on div "Eraser" at bounding box center [103, 378] width 16 height 5
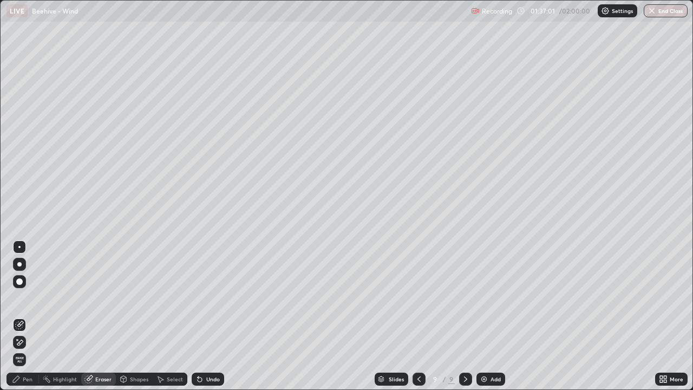
click at [29, 316] on div "Pen" at bounding box center [28, 378] width 10 height 5
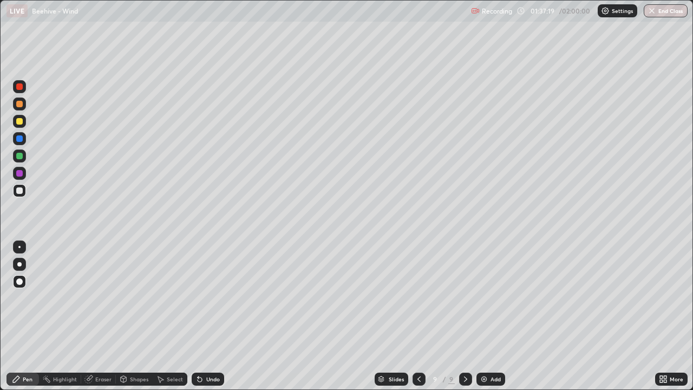
click at [212, 316] on div "Undo" at bounding box center [213, 378] width 14 height 5
click at [103, 316] on div "Eraser" at bounding box center [103, 378] width 16 height 5
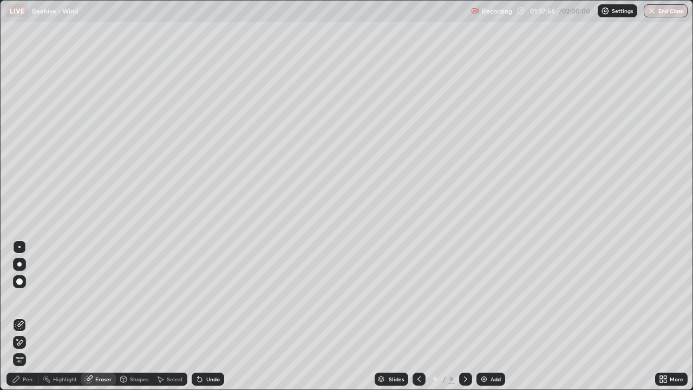
click at [27, 316] on div "Pen" at bounding box center [28, 378] width 10 height 5
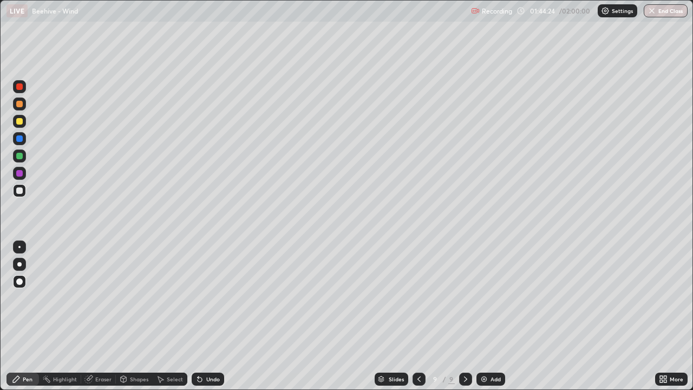
click at [483, 316] on img at bounding box center [483, 378] width 9 height 9
click at [18, 122] on div at bounding box center [19, 121] width 6 height 6
click at [19, 138] on div at bounding box center [19, 138] width 6 height 6
click at [669, 10] on button "End Class" at bounding box center [665, 10] width 43 height 13
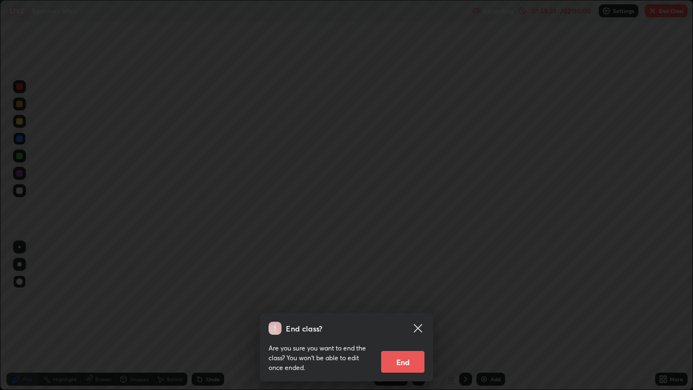
click at [404, 316] on button "End" at bounding box center [402, 362] width 43 height 22
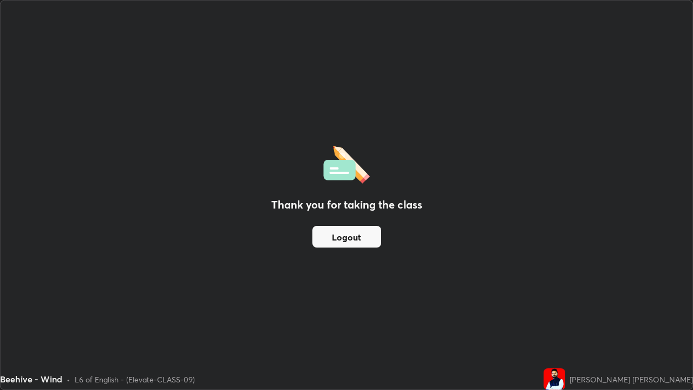
click at [349, 240] on button "Logout" at bounding box center [346, 237] width 69 height 22
